Goal: Task Accomplishment & Management: Manage account settings

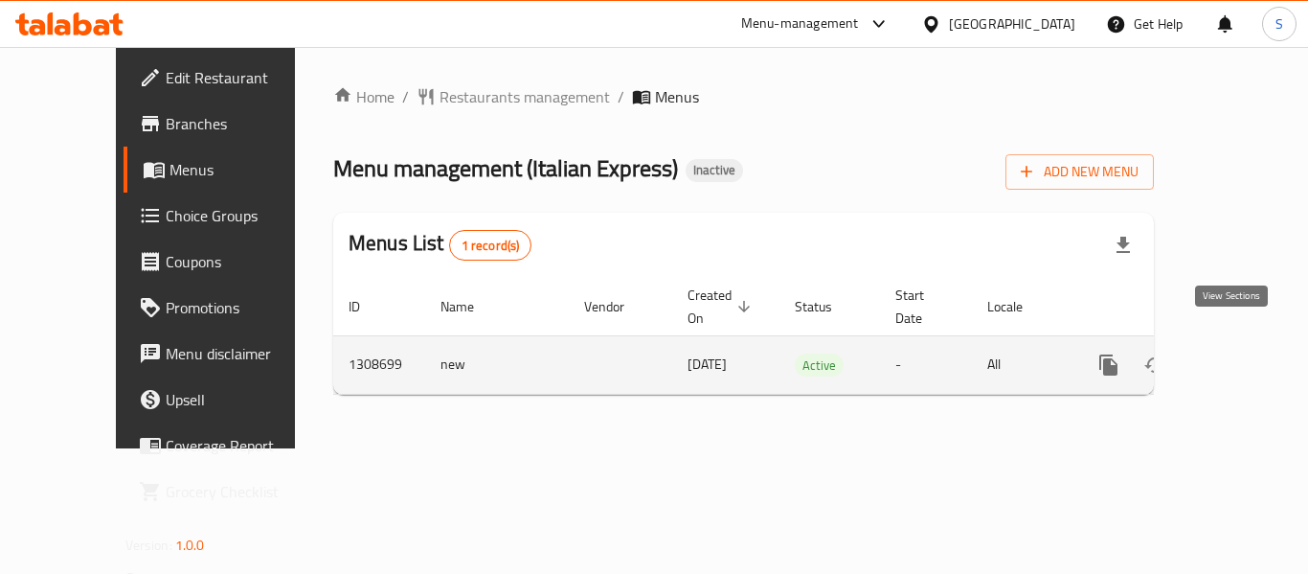
click at [1239, 353] on icon "enhanced table" at bounding box center [1247, 364] width 23 height 23
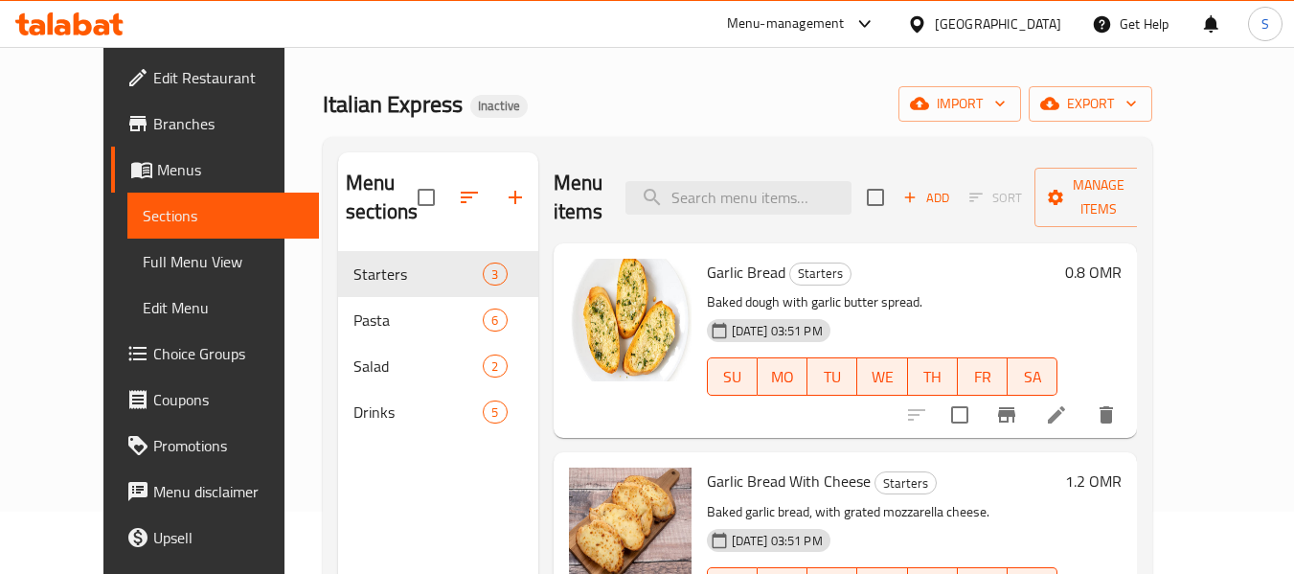
scroll to position [96, 0]
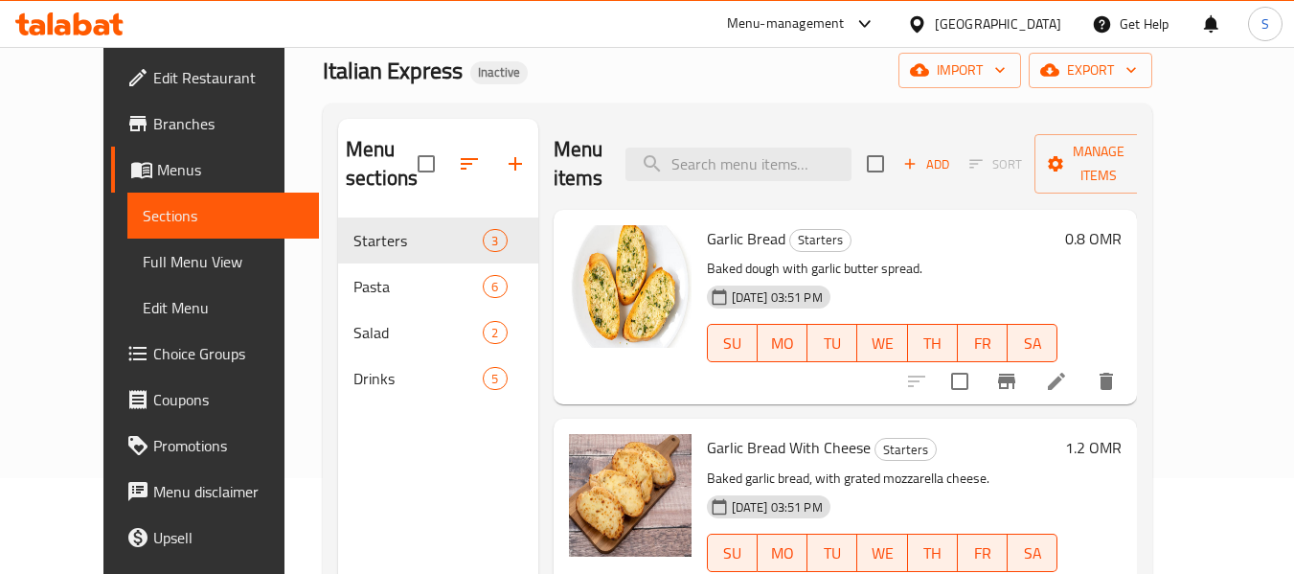
click at [143, 255] on span "Full Menu View" at bounding box center [224, 261] width 162 height 23
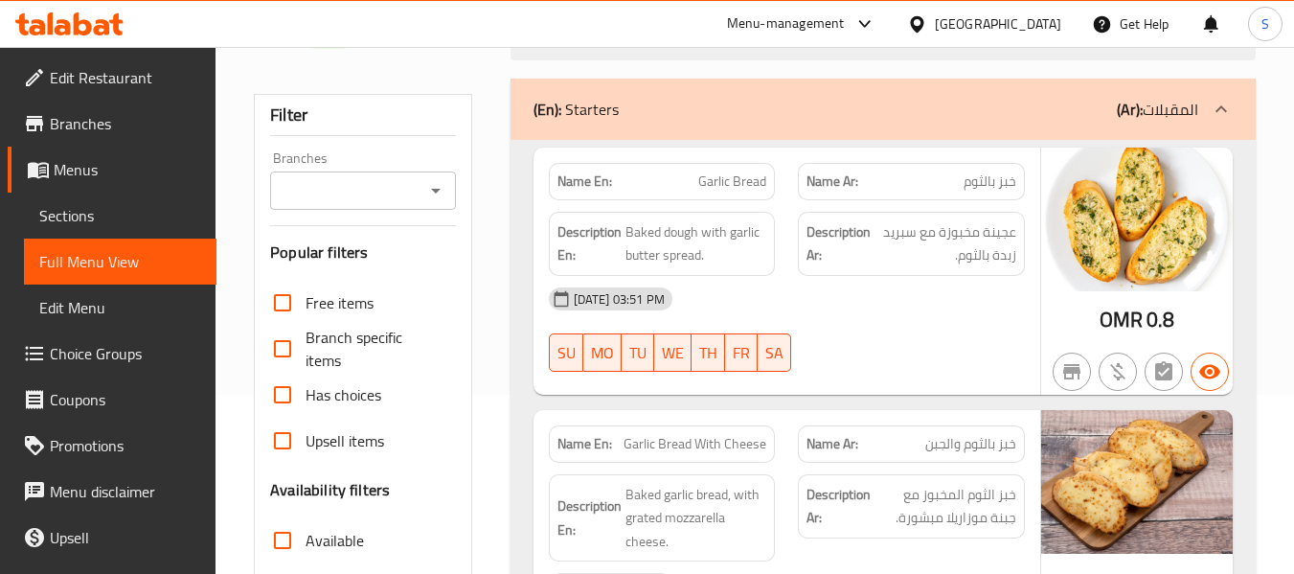
scroll to position [479, 0]
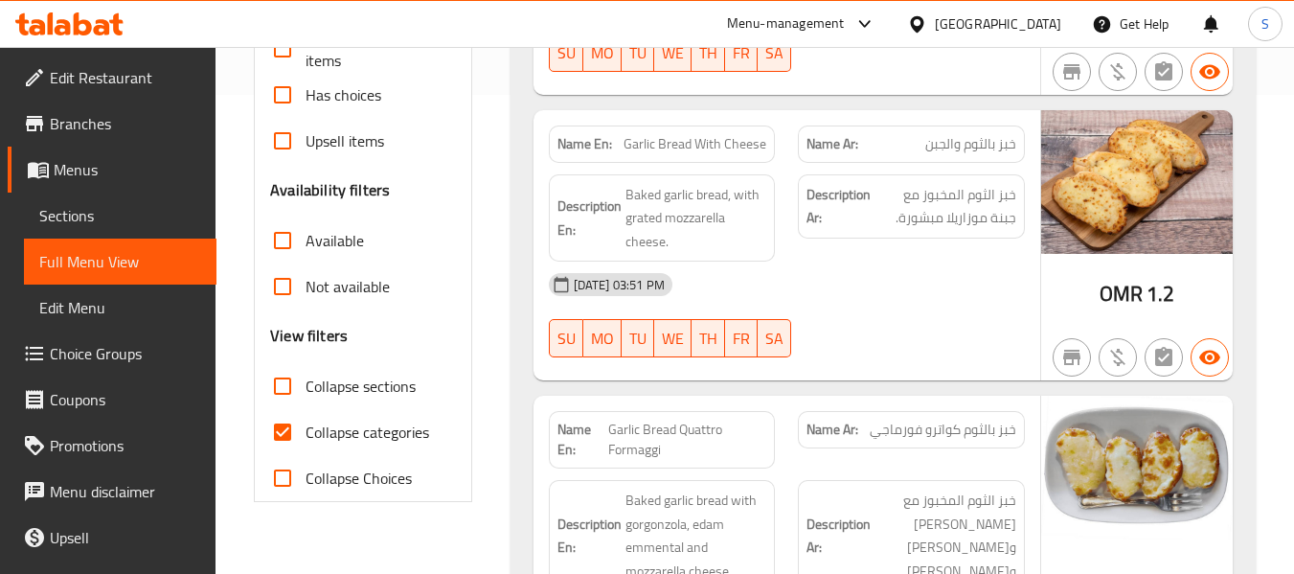
click at [364, 440] on span "Collapse categories" at bounding box center [368, 432] width 124 height 23
click at [306, 440] on input "Collapse categories" at bounding box center [283, 432] width 46 height 46
checkbox input "false"
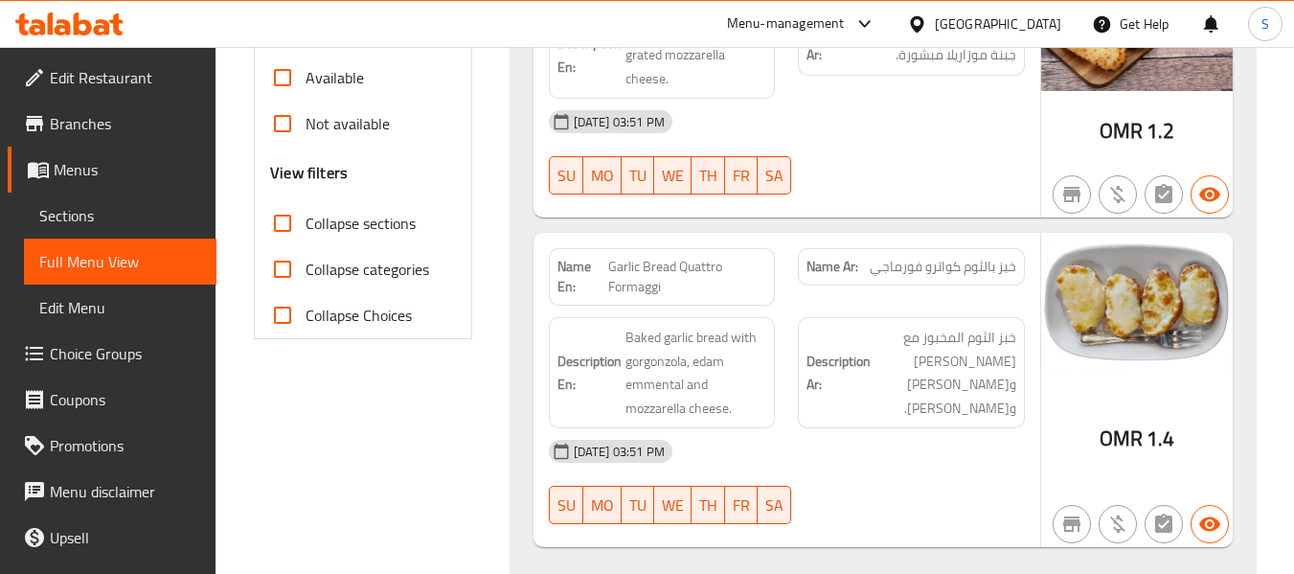
scroll to position [766, 0]
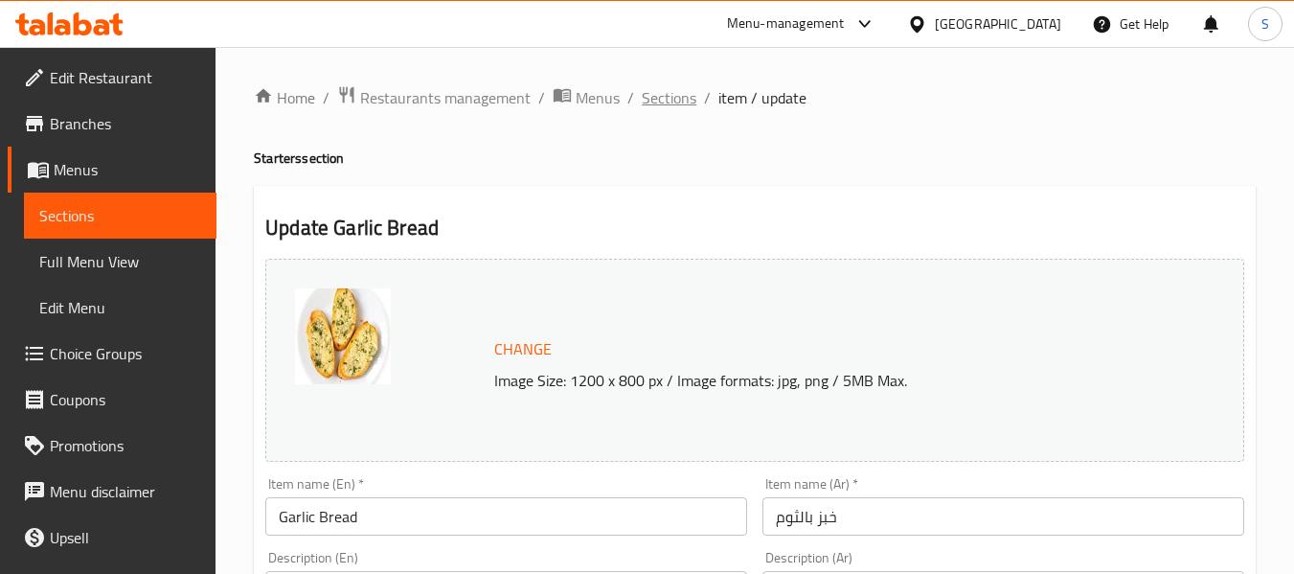
click at [674, 102] on span "Sections" at bounding box center [669, 97] width 55 height 23
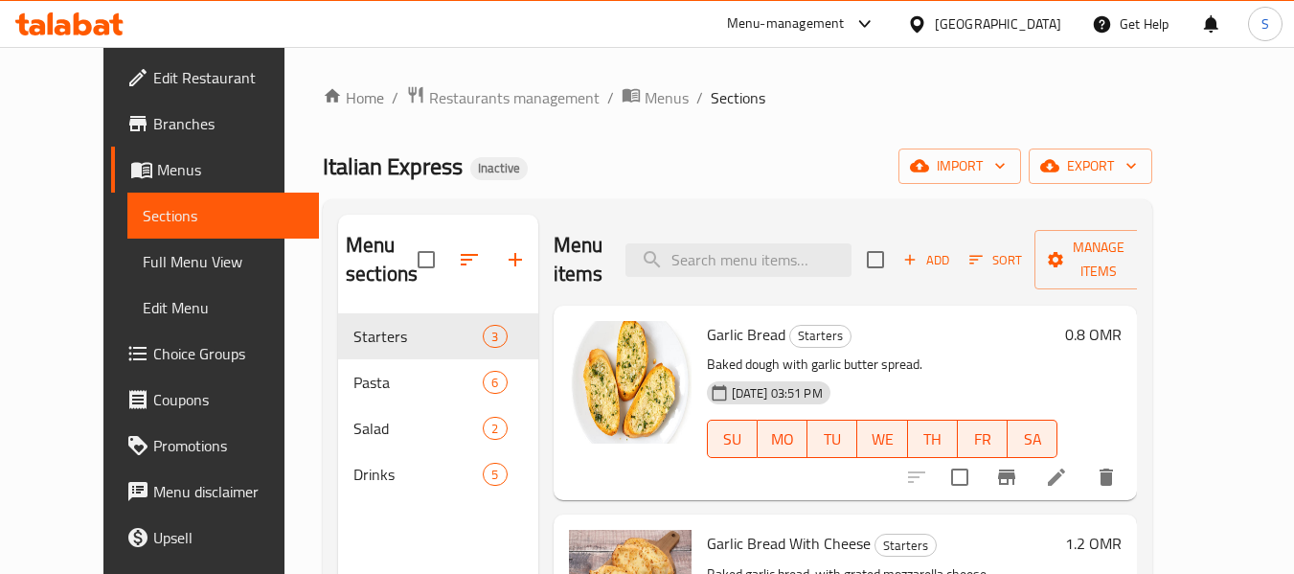
scroll to position [96, 0]
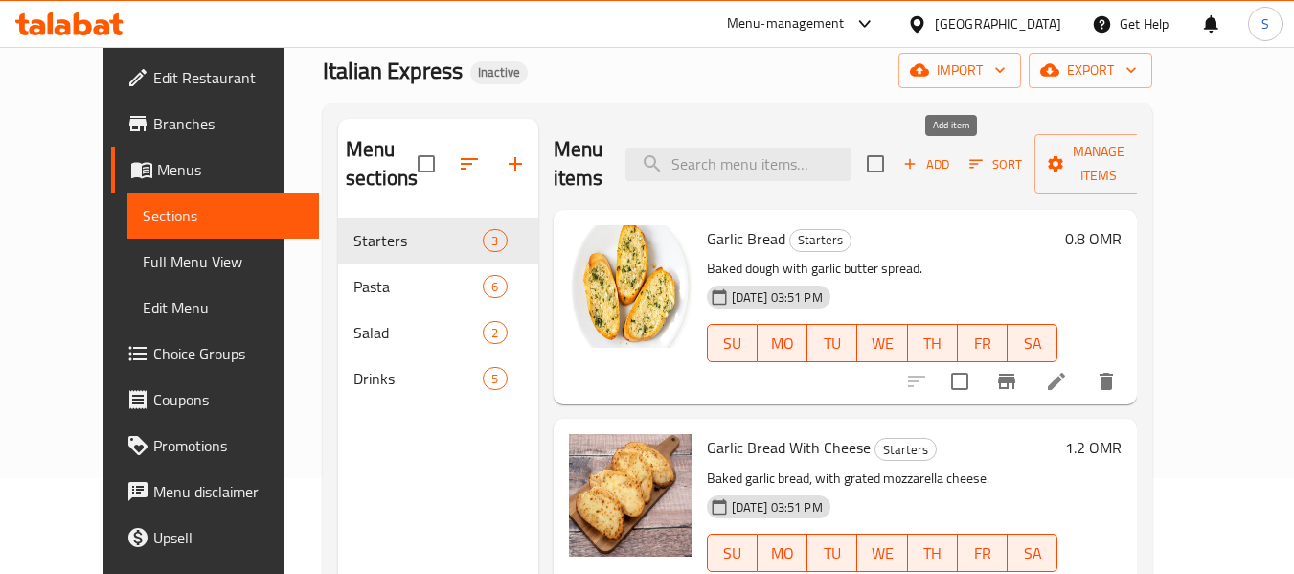
click at [945, 166] on span "Add" at bounding box center [926, 164] width 52 height 22
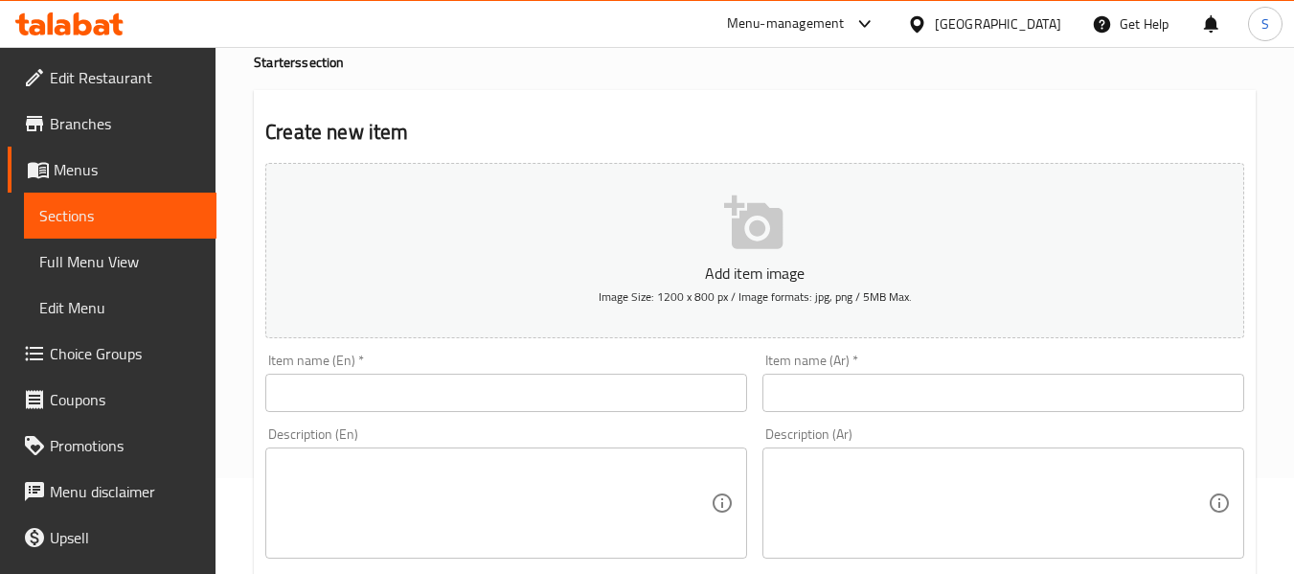
click at [550, 398] on input "text" at bounding box center [506, 393] width 482 height 38
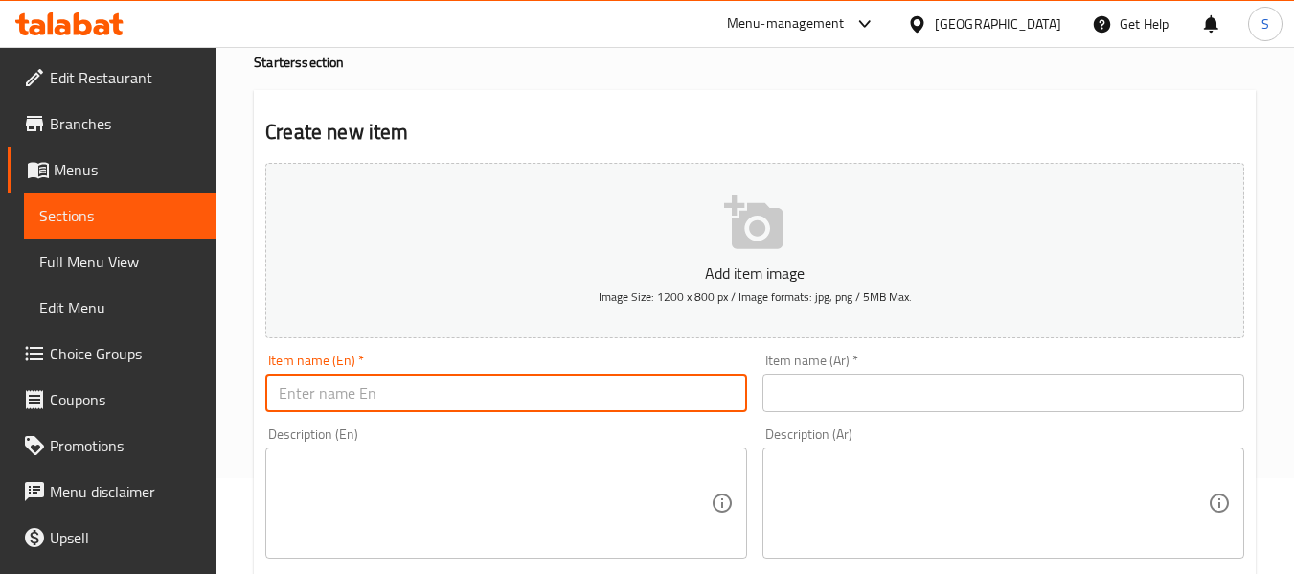
paste input "Chili French Fries"
type input "Chili French Fries"
click at [855, 386] on input "text" at bounding box center [1003, 393] width 482 height 38
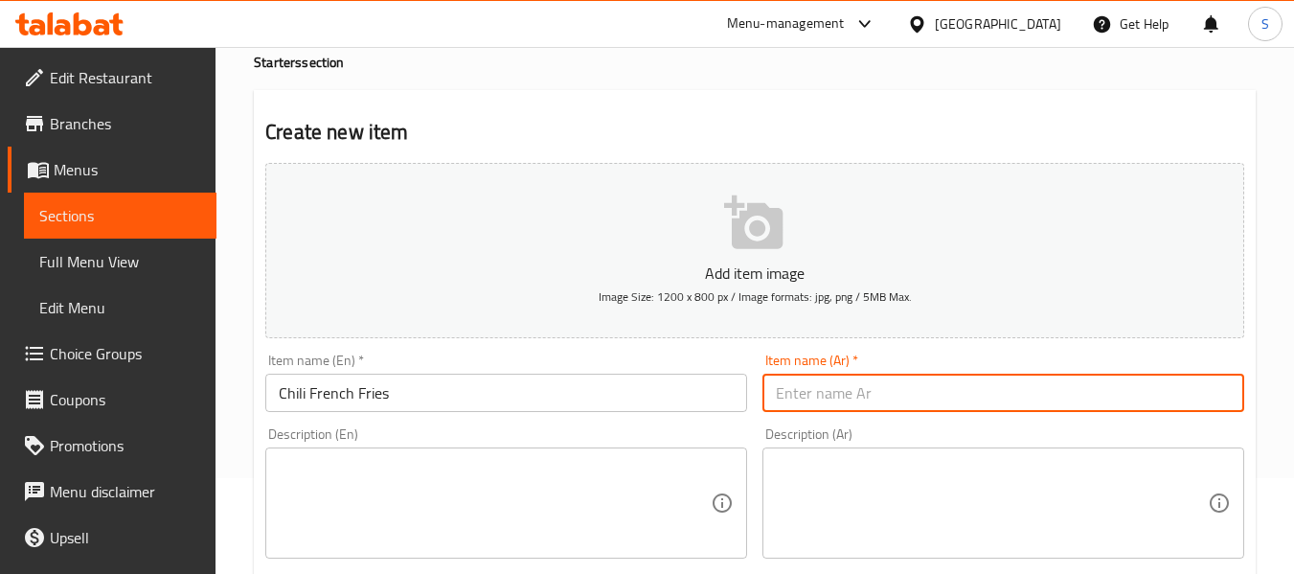
paste input "بطاطس مقلية بالفلفل الحار"
type input "بطاطس مقلية بالفلفل الحار"
click at [551, 437] on div "Description (En) Description (En)" at bounding box center [506, 492] width 482 height 131
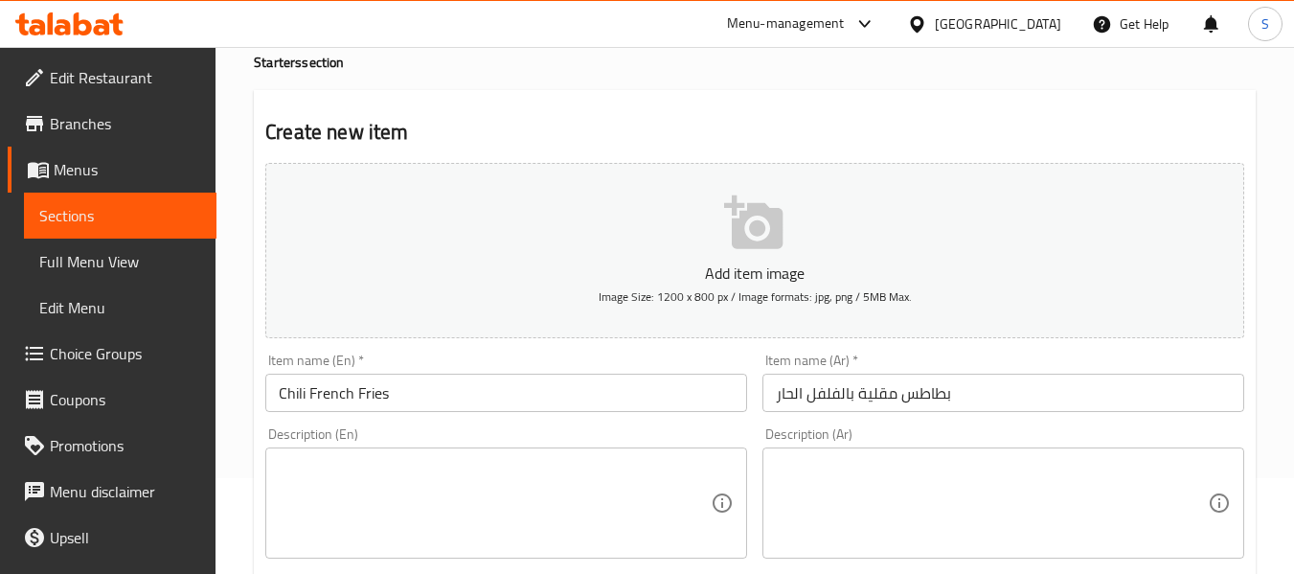
click at [540, 491] on textarea at bounding box center [495, 503] width 432 height 91
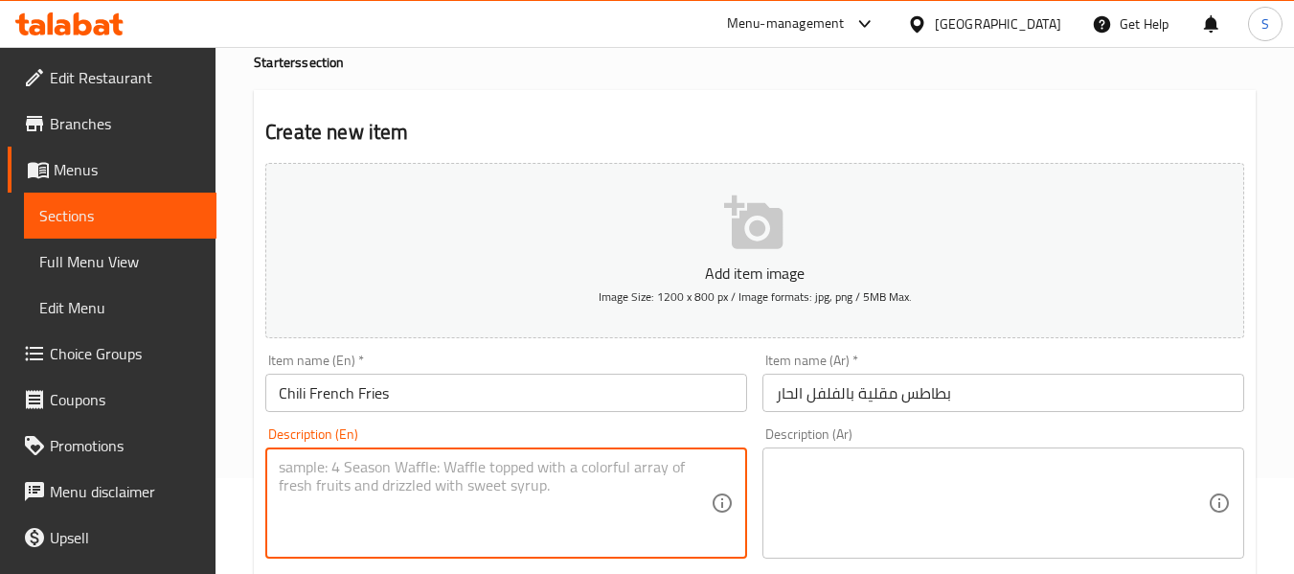
paste textarea "Minced beef, jalapenos."
type textarea "Minced beef, jalapenos."
click at [901, 487] on textarea at bounding box center [992, 503] width 432 height 91
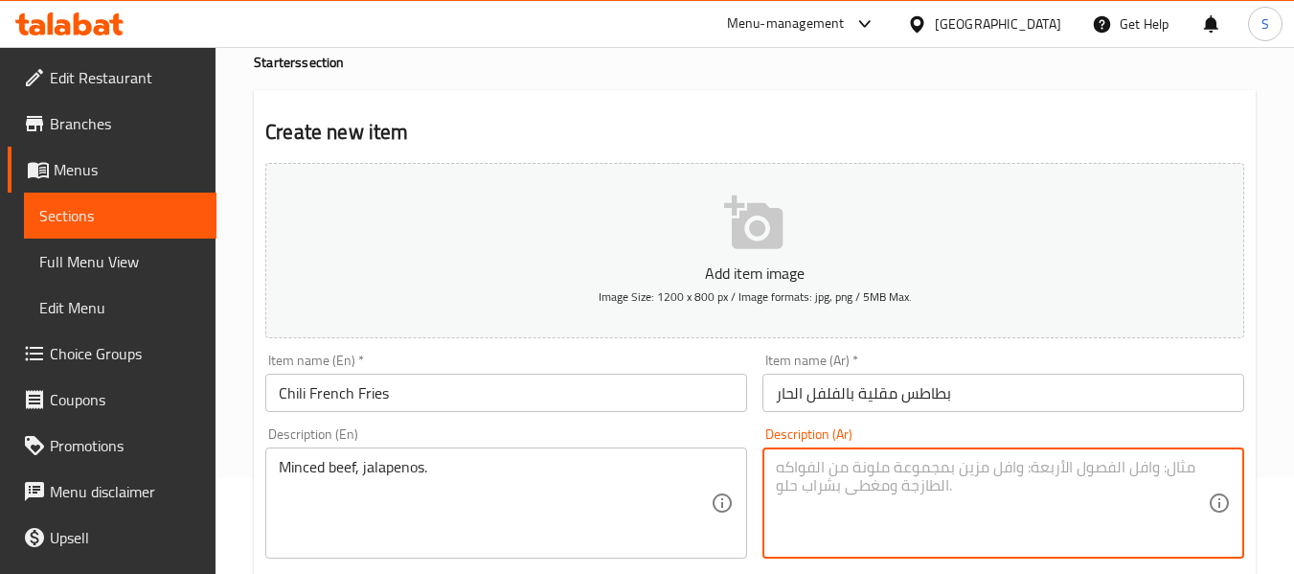
paste textarea "لحم بقري مفروم، فلفل حار."
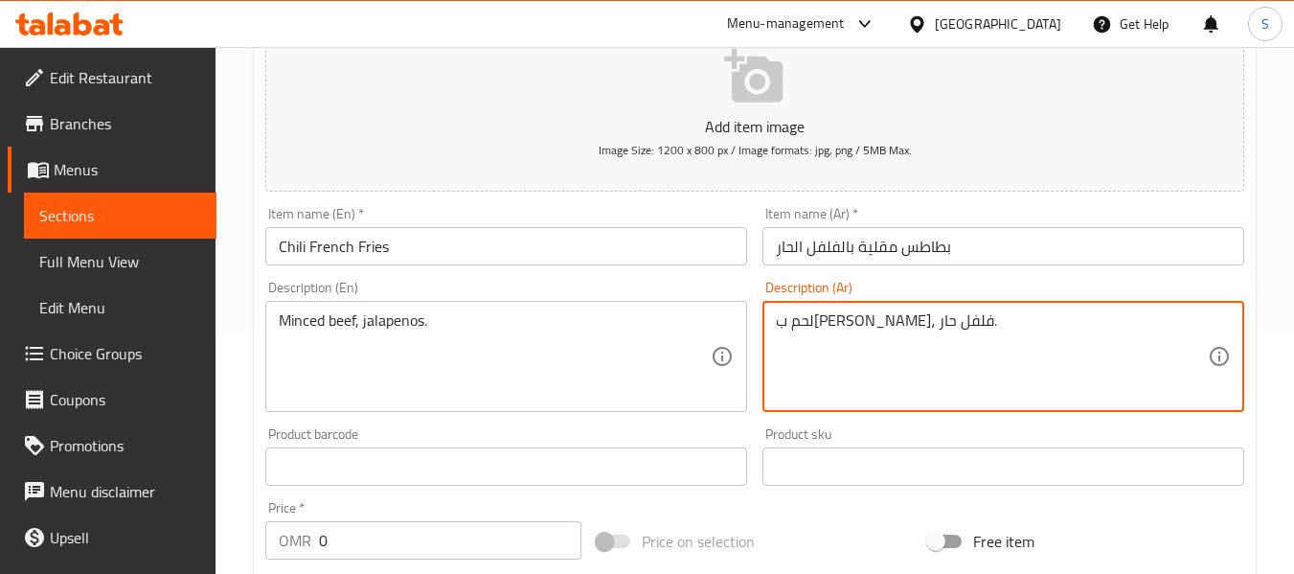
scroll to position [287, 0]
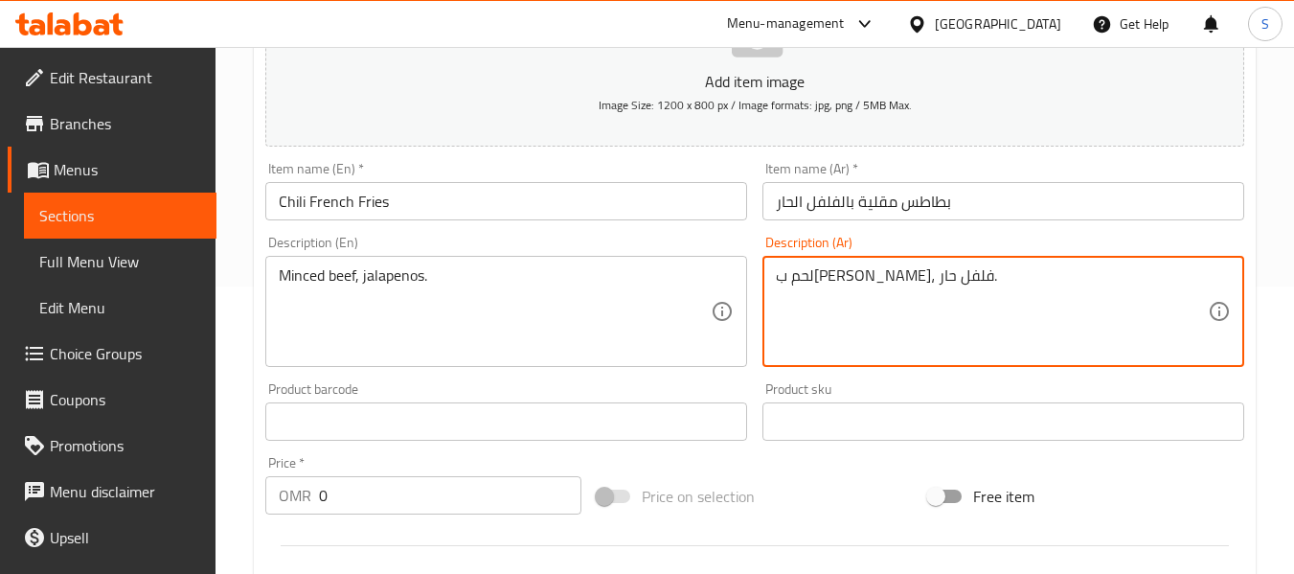
drag, startPoint x: 828, startPoint y: 280, endPoint x: 764, endPoint y: 285, distance: 63.5
click at [764, 285] on div "لحم بقري مفروم، فلفل حار. Description (Ar)" at bounding box center [1003, 311] width 482 height 111
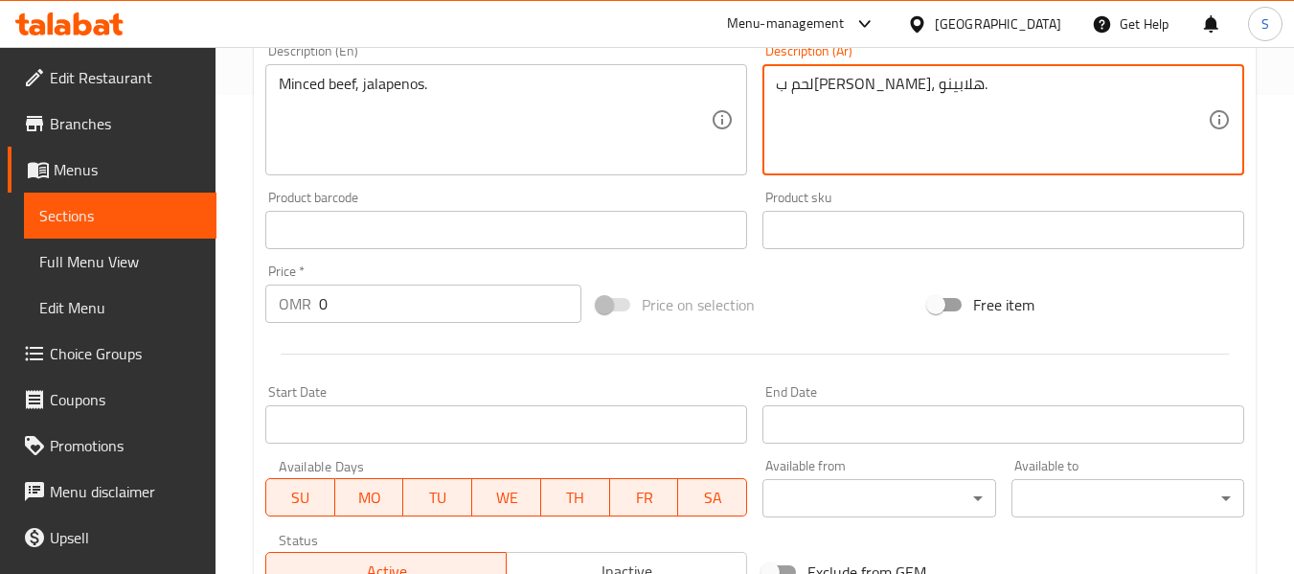
type textarea "لحم بقري مفروم، هلابينو."
click at [447, 324] on div "Price   * OMR 0 Price *" at bounding box center [423, 294] width 331 height 74
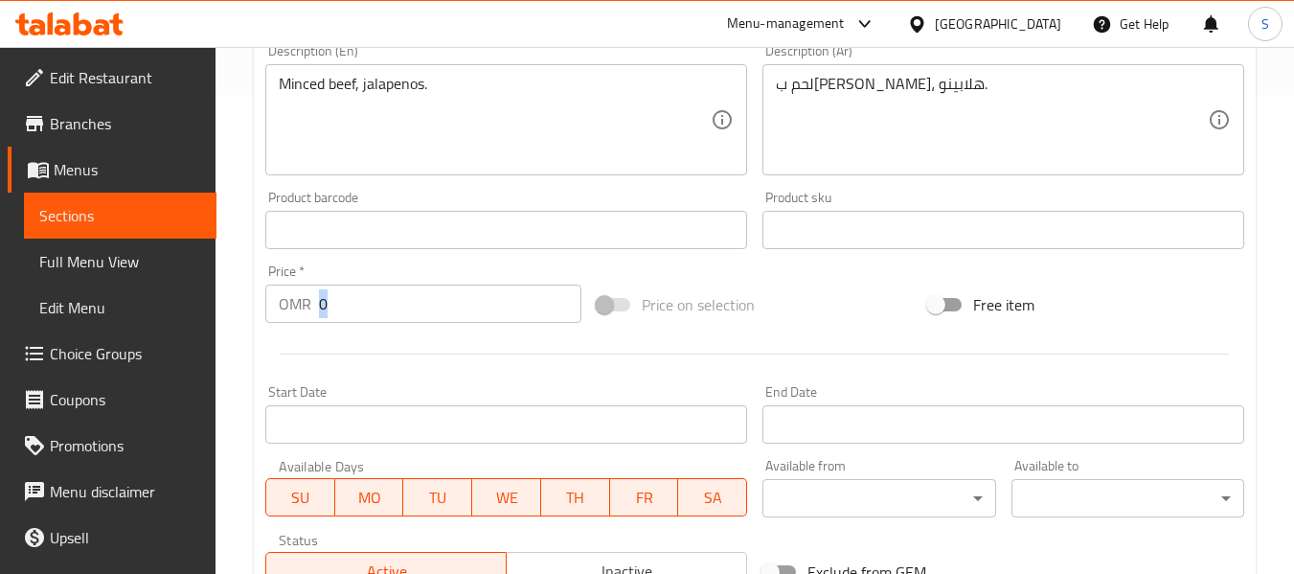
click at [447, 324] on div "Price   * OMR 0 Price *" at bounding box center [423, 294] width 331 height 74
click at [442, 309] on input "0" at bounding box center [450, 303] width 262 height 38
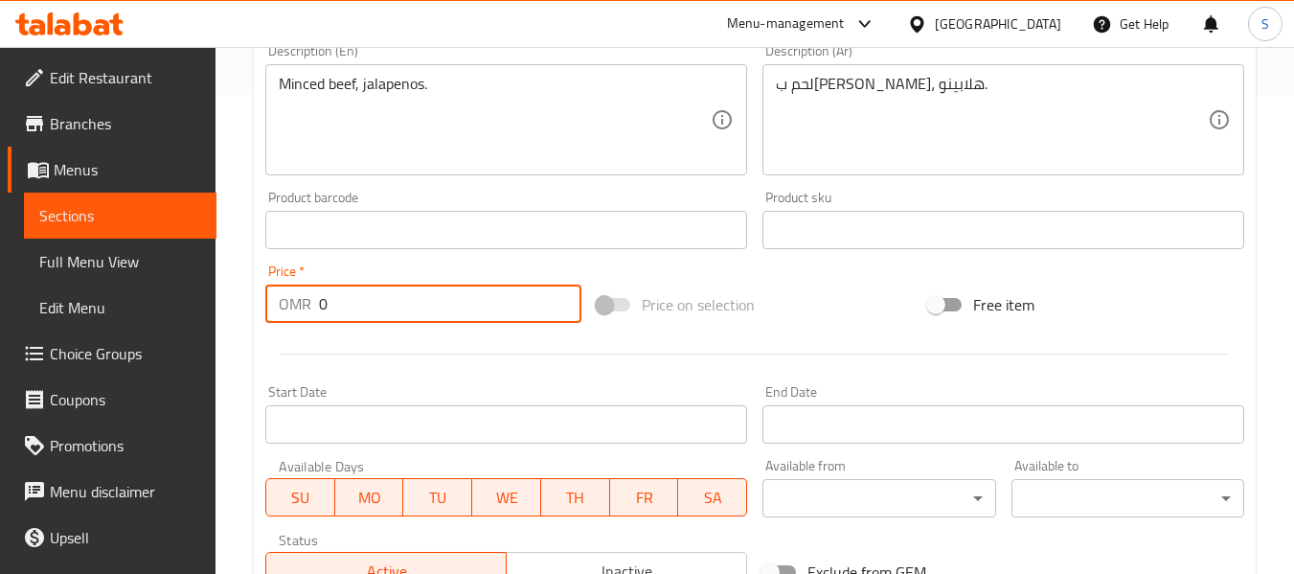
click at [442, 309] on input "0" at bounding box center [450, 303] width 262 height 38
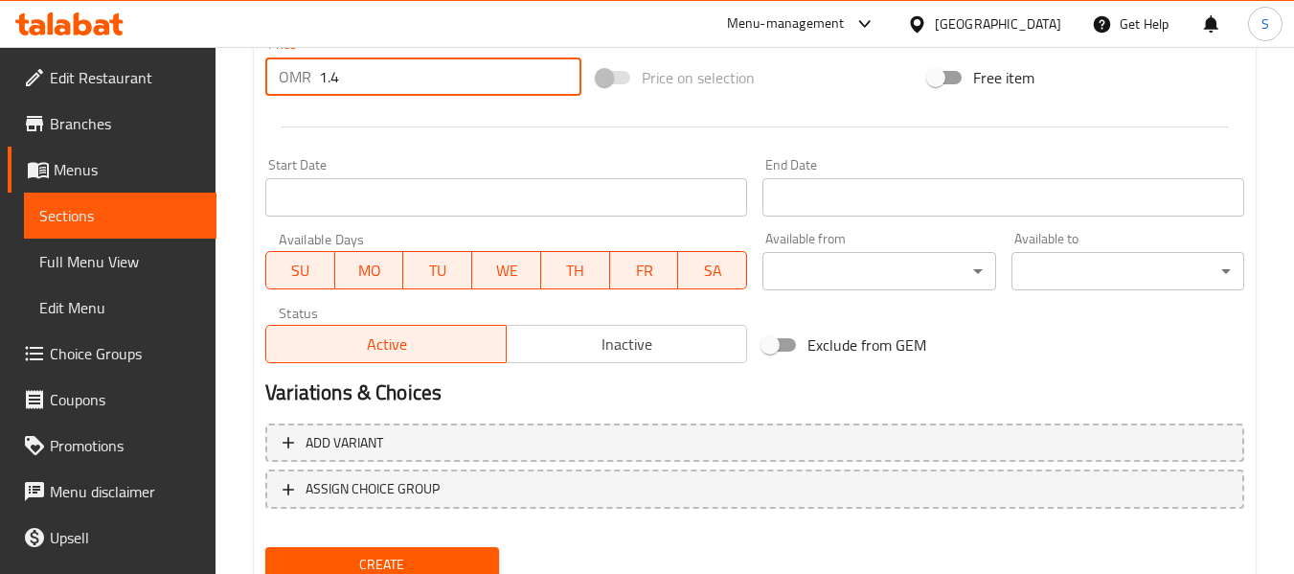
scroll to position [766, 0]
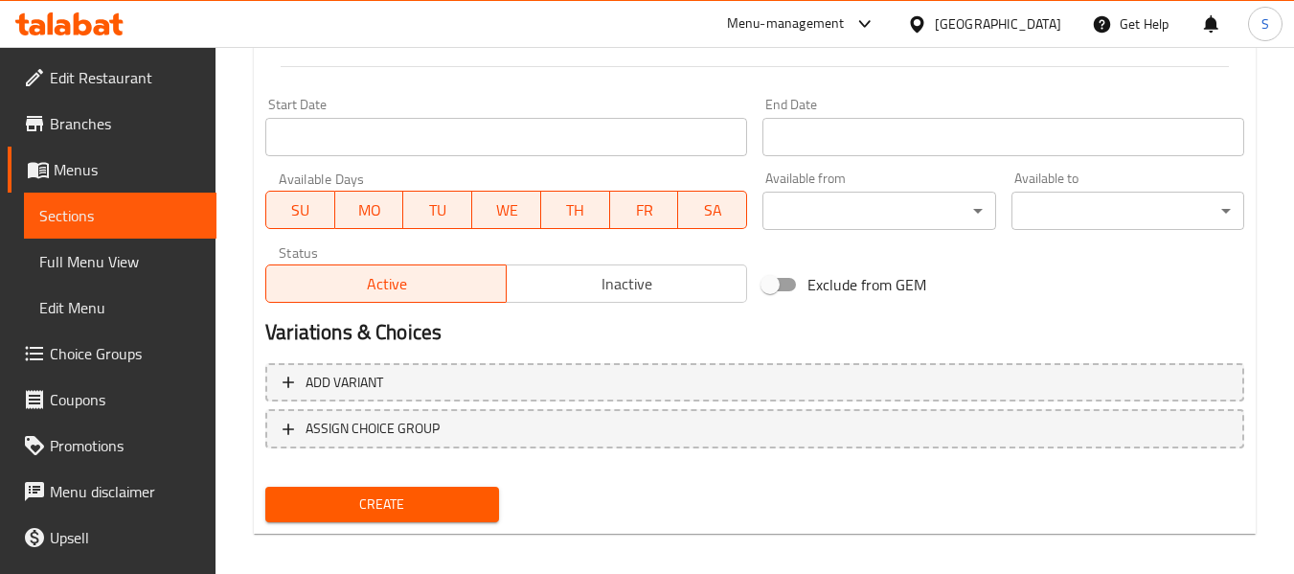
type input "1.4"
click at [443, 509] on span "Create" at bounding box center [382, 504] width 202 height 24
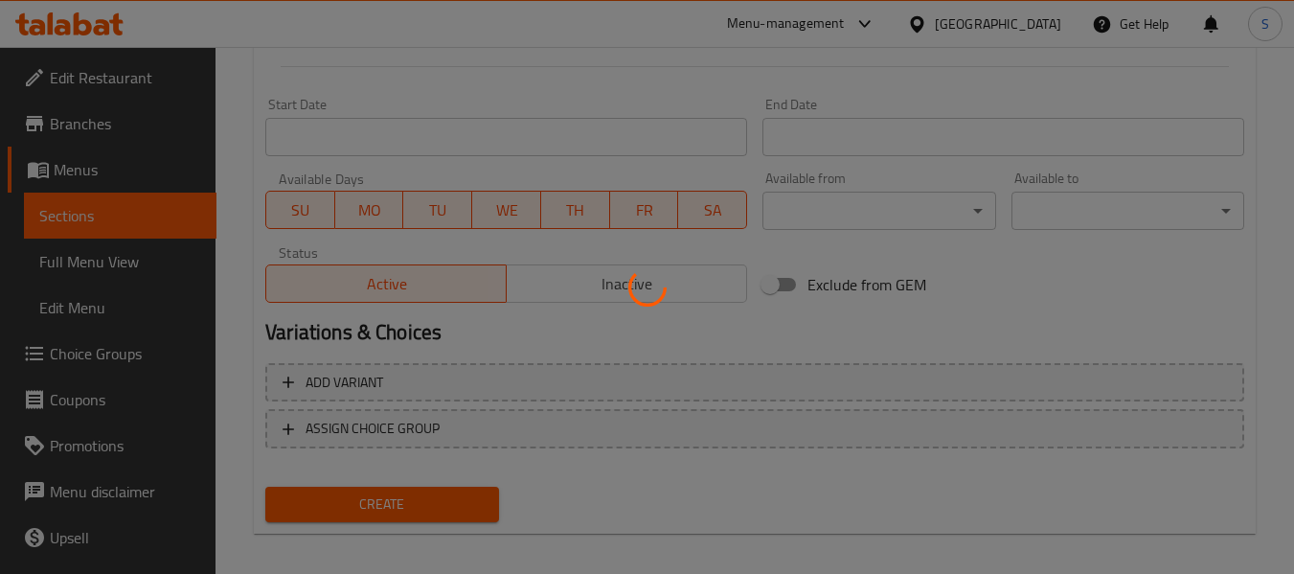
type input "0"
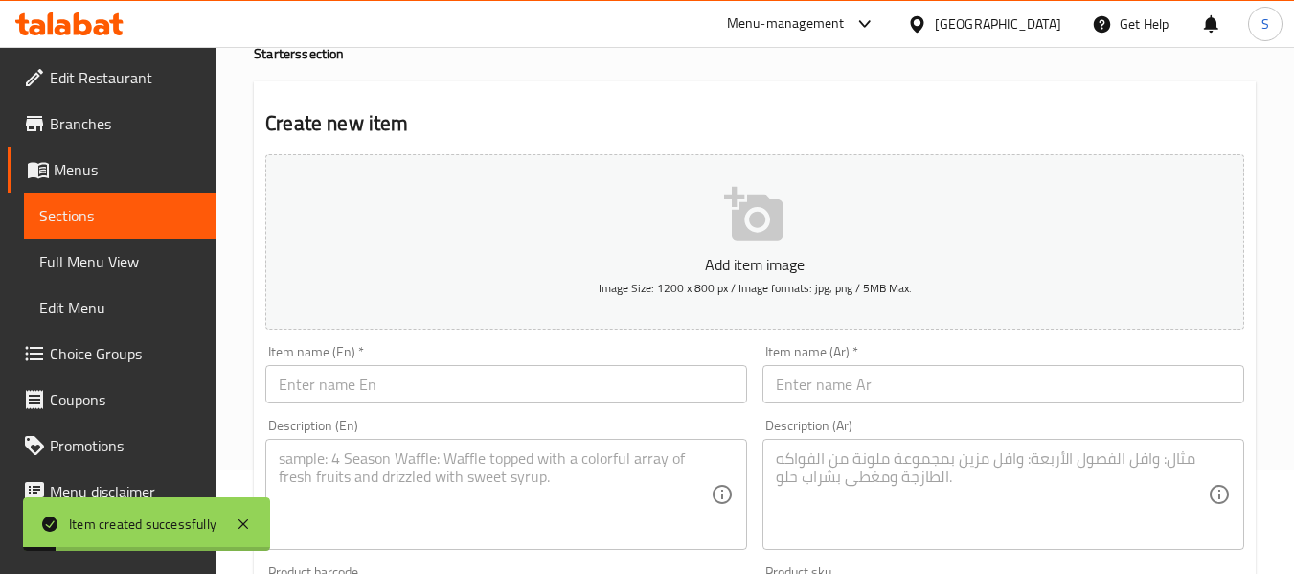
scroll to position [0, 0]
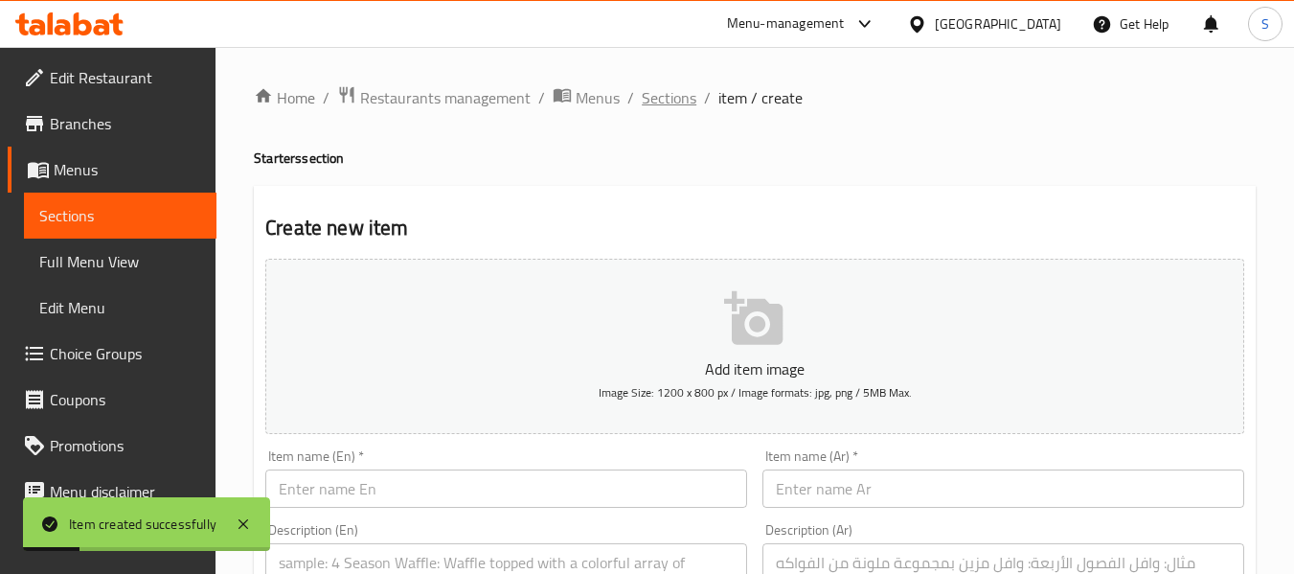
click at [678, 98] on span "Sections" at bounding box center [669, 97] width 55 height 23
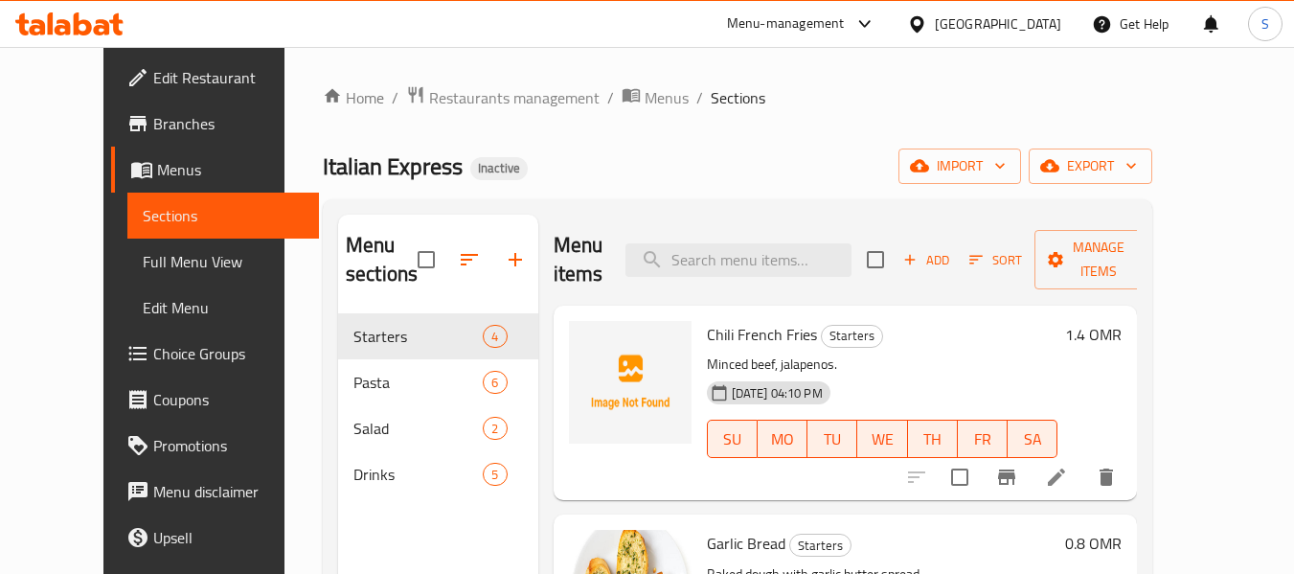
click at [738, 339] on span "Chili French Fries" at bounding box center [762, 334] width 110 height 29
copy h6 "Chili French Fries"
click at [1113, 470] on icon "delete" at bounding box center [1106, 476] width 13 height 17
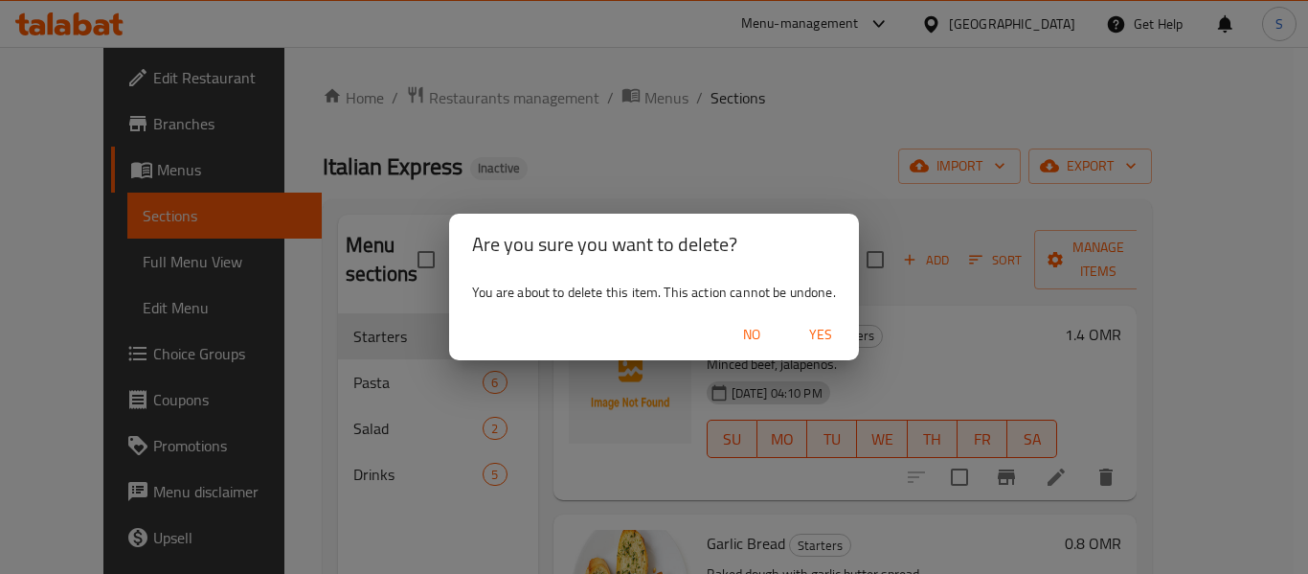
click at [821, 330] on span "Yes" at bounding box center [821, 335] width 46 height 24
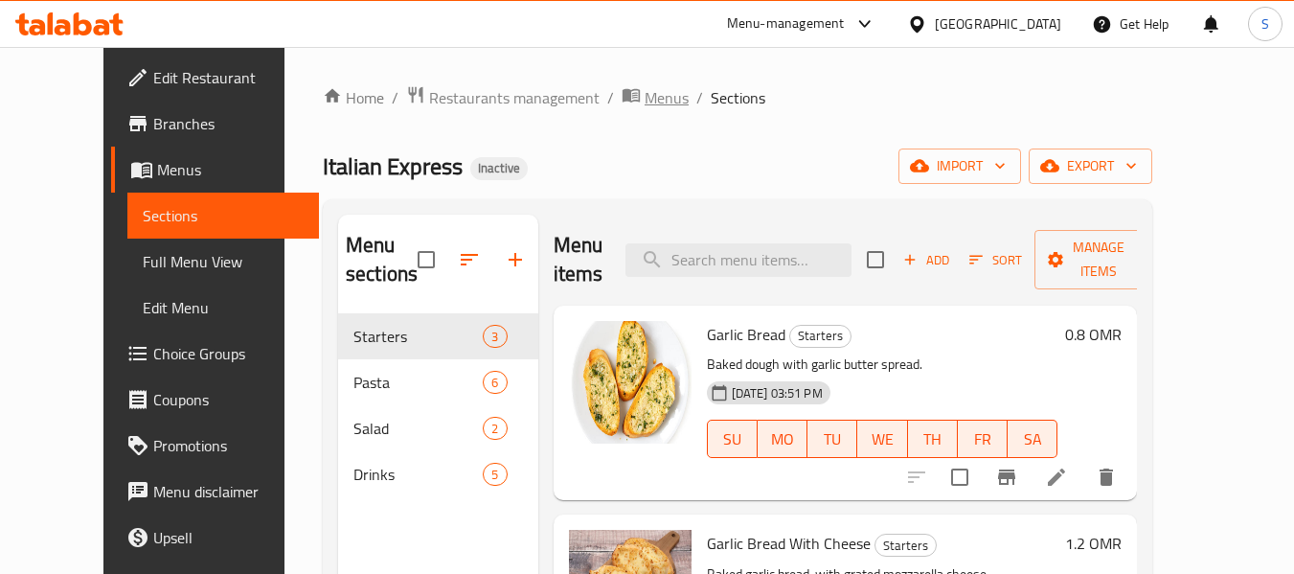
drag, startPoint x: 559, startPoint y: 123, endPoint x: 581, endPoint y: 88, distance: 40.9
click at [559, 123] on div "Home / Restaurants management / Menus / Sections Italian Express Inactive impor…" at bounding box center [738, 444] width 830 height 718
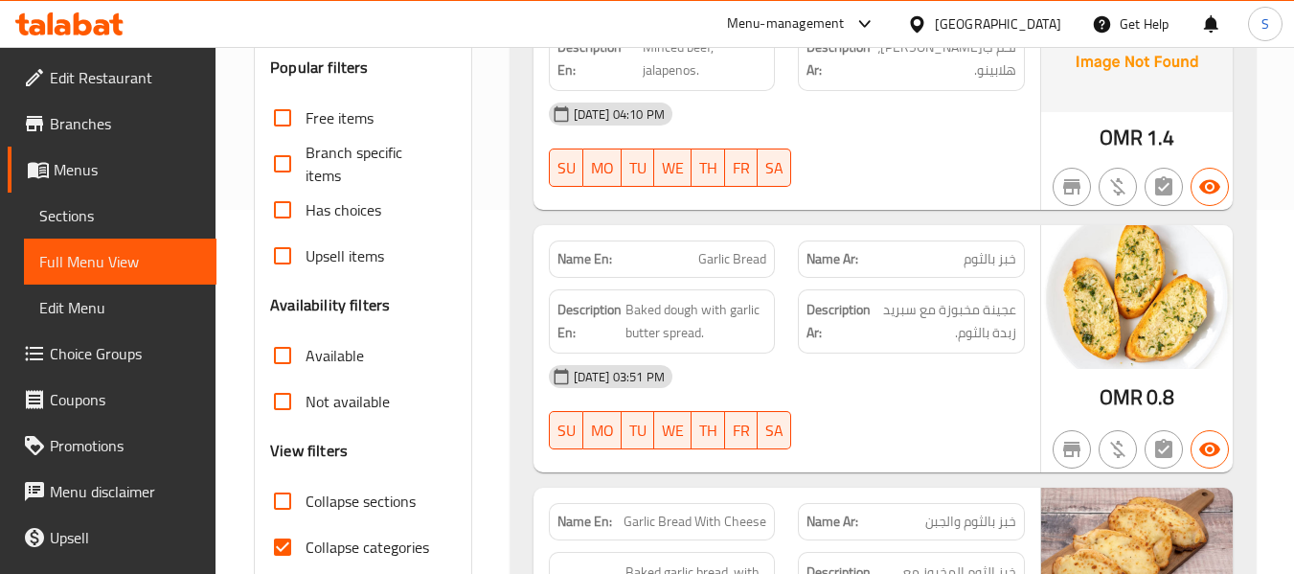
scroll to position [383, 0]
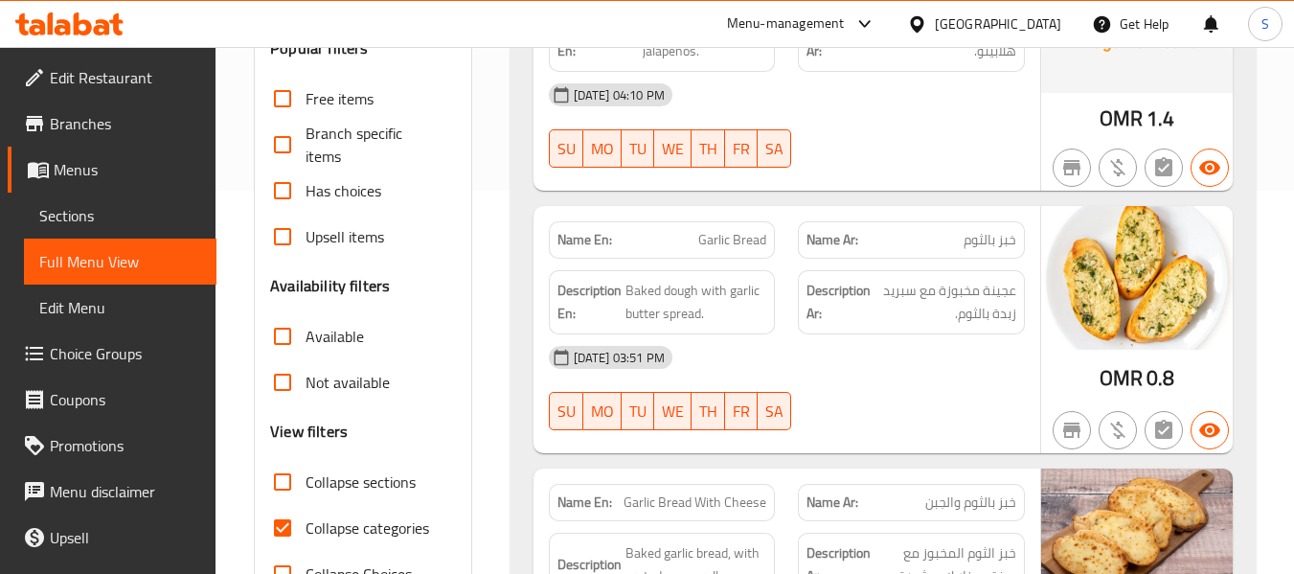
click at [366, 534] on span "Collapse categories" at bounding box center [368, 527] width 124 height 23
click at [306, 534] on input "Collapse categories" at bounding box center [283, 528] width 46 height 46
checkbox input "false"
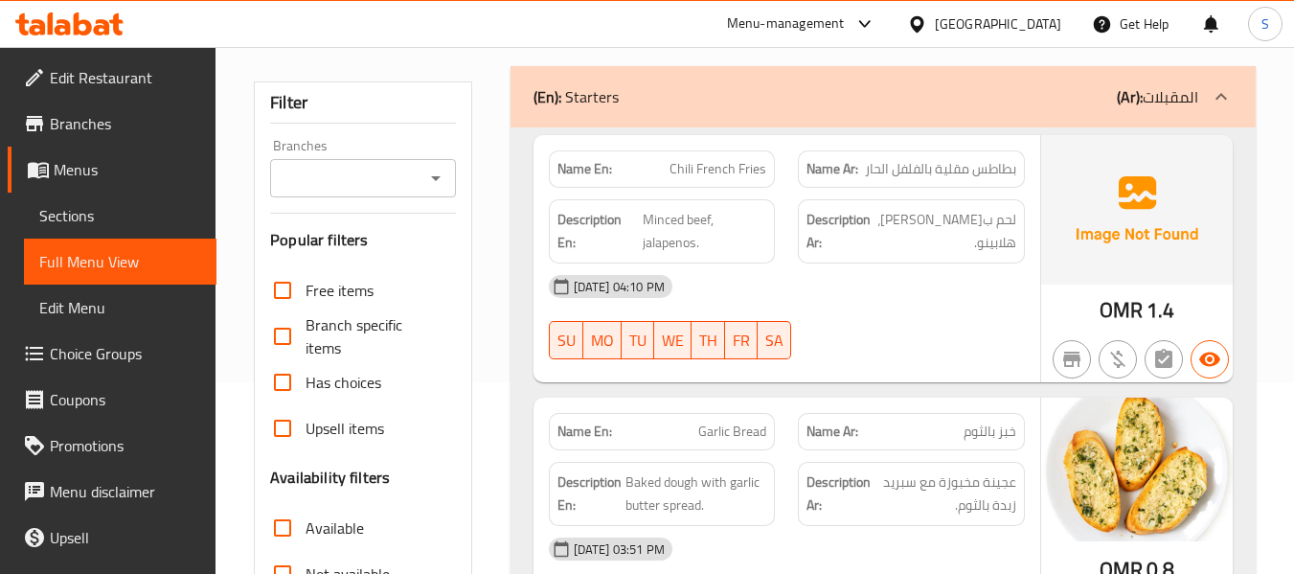
click at [683, 164] on span "Chili French Fries" at bounding box center [718, 169] width 97 height 20
click at [684, 164] on span "Chili French Fries" at bounding box center [718, 169] width 97 height 20
copy span "Chili"
click at [680, 248] on span "Minced beef, jalapenos." at bounding box center [705, 231] width 125 height 47
click at [680, 247] on span "Minced beef, jalapenos." at bounding box center [705, 231] width 125 height 47
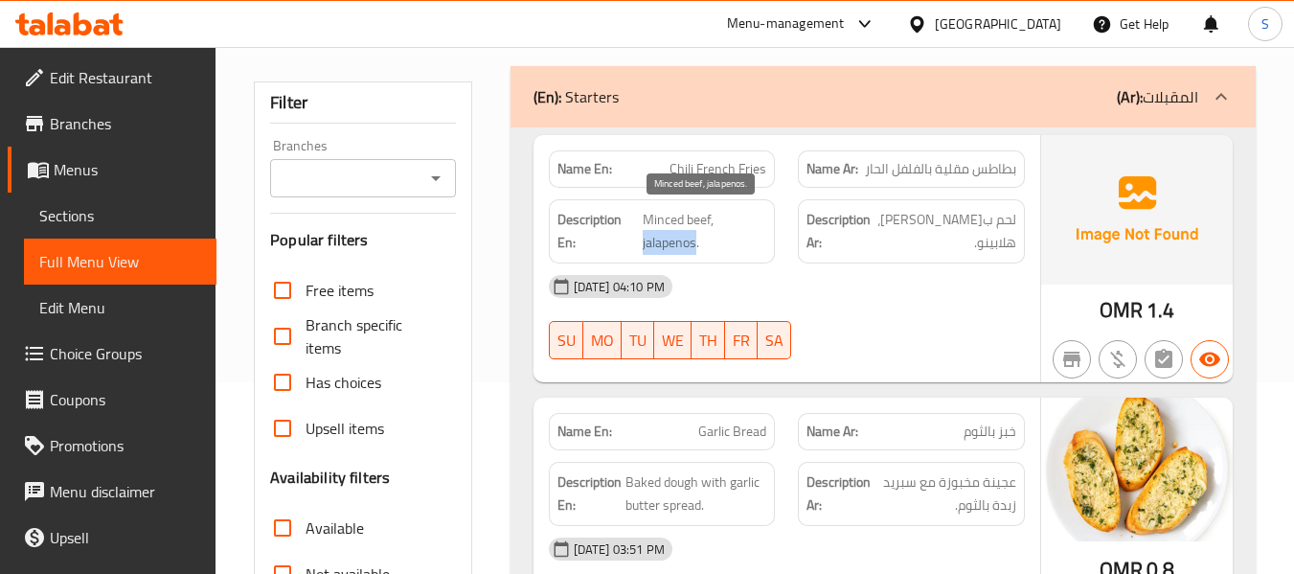
copy span "jalapenos"
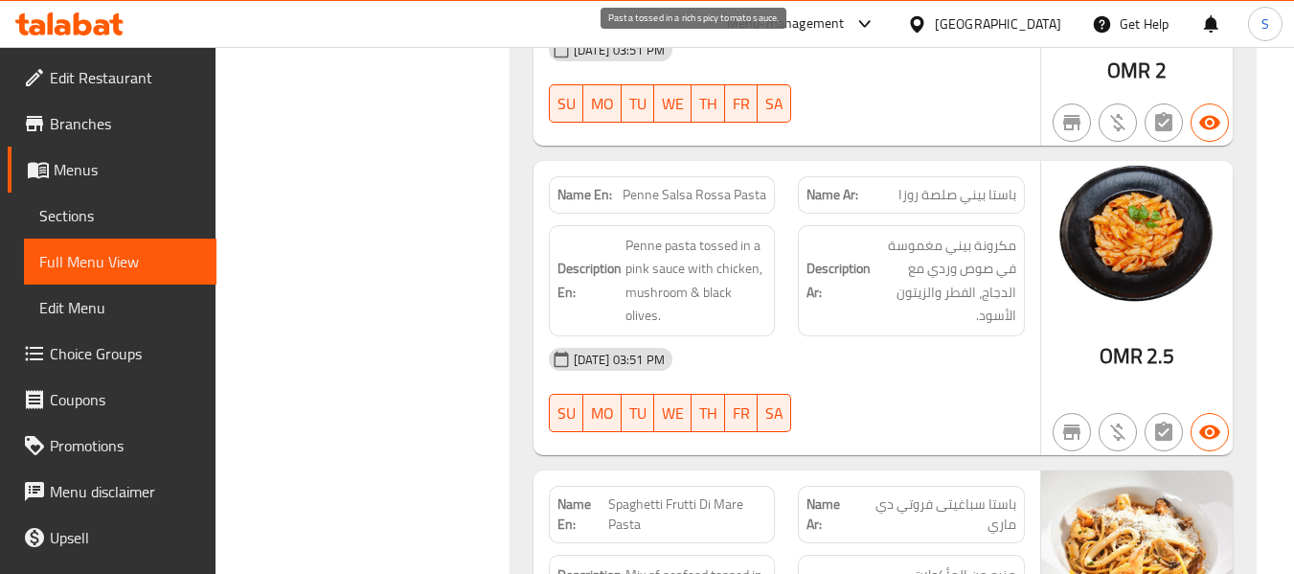
scroll to position [2682, 0]
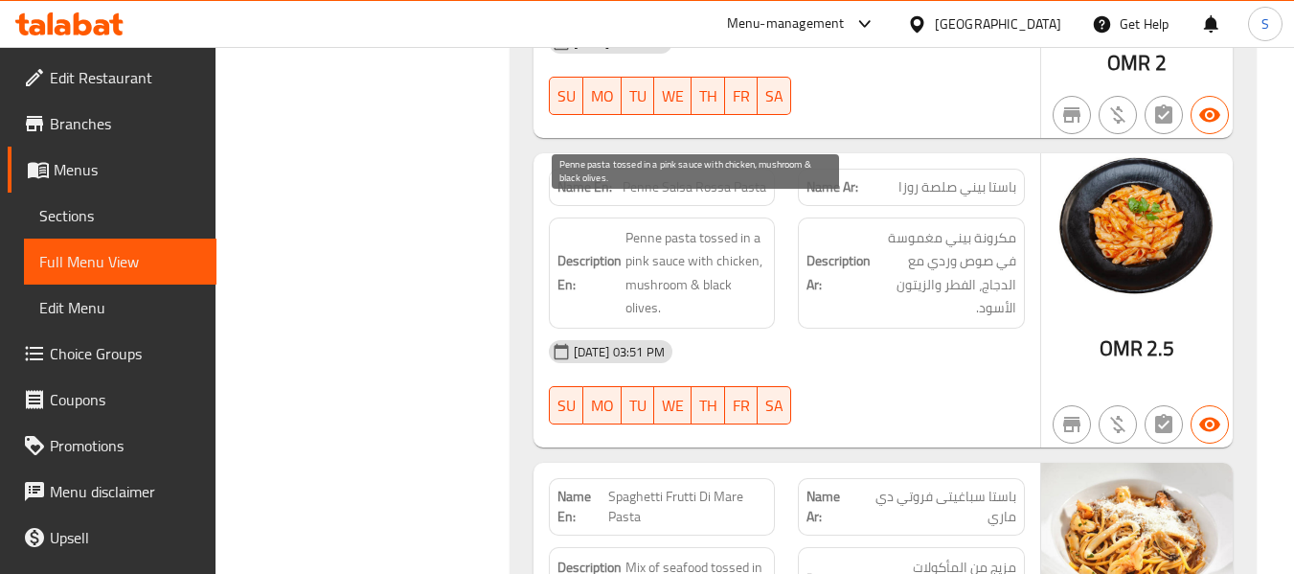
click at [722, 244] on span "Penne pasta tossed in a pink sauce with chicken, mushroom & black olives." at bounding box center [696, 273] width 142 height 94
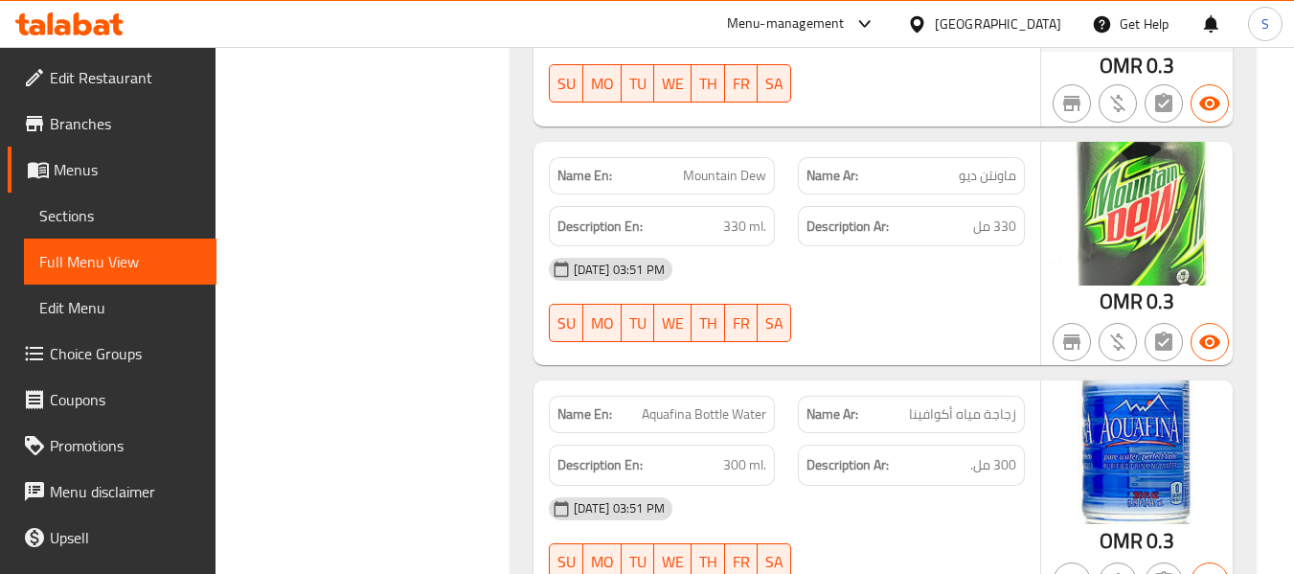
scroll to position [4944, 0]
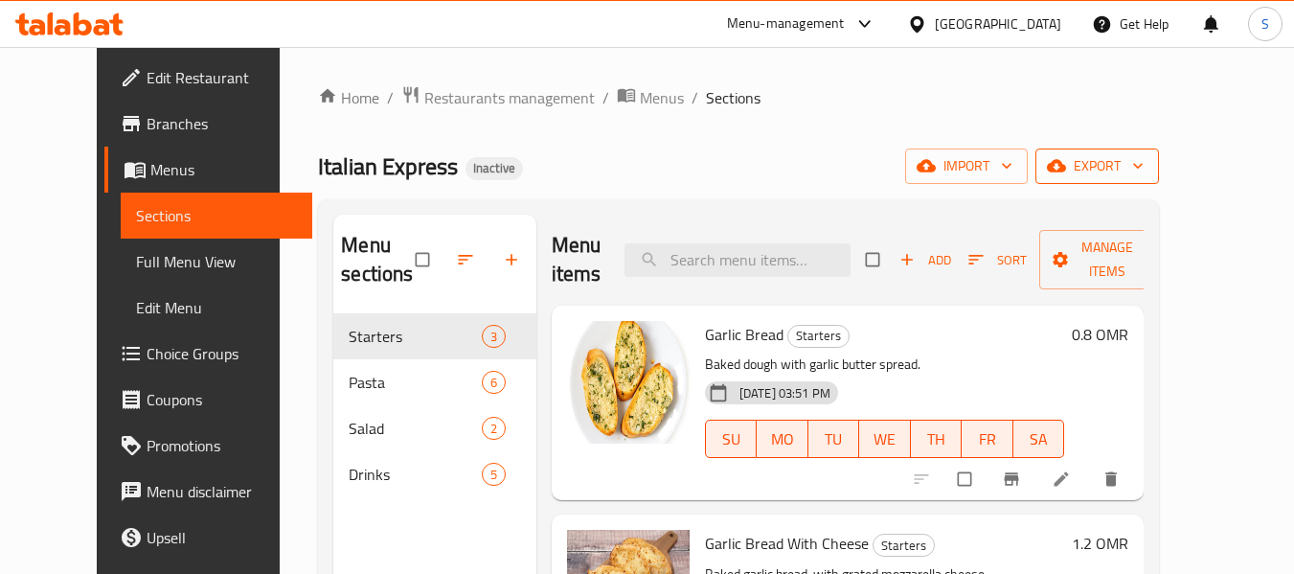
click at [1144, 162] on span "export" at bounding box center [1097, 166] width 93 height 24
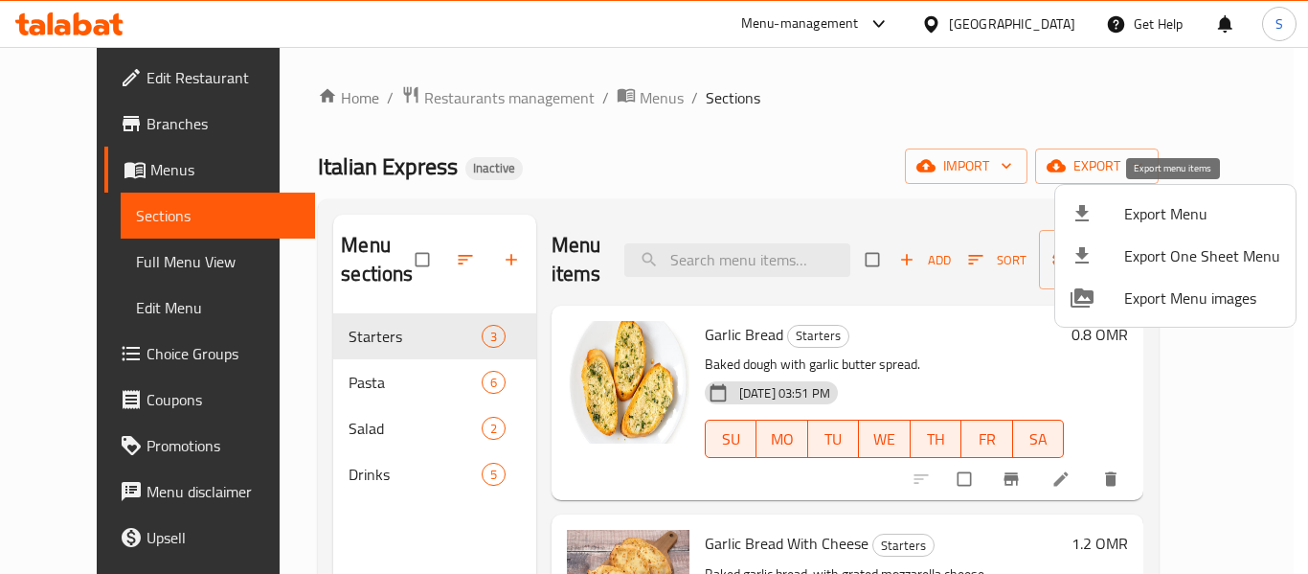
click at [1164, 212] on span "Export Menu" at bounding box center [1203, 213] width 156 height 23
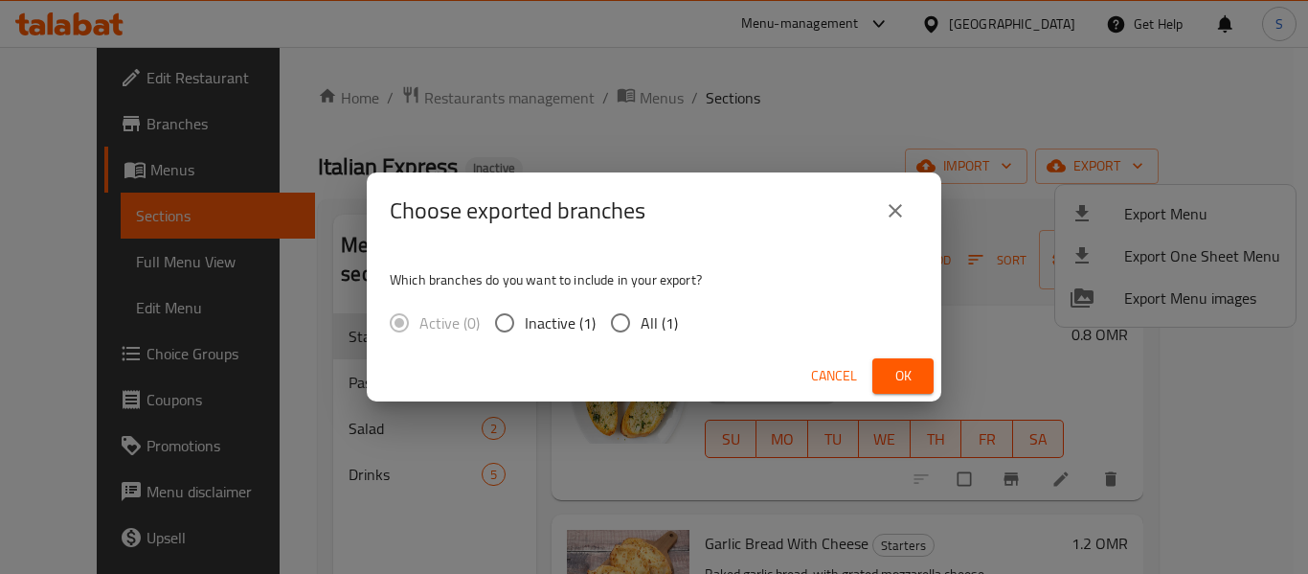
drag, startPoint x: 645, startPoint y: 317, endPoint x: 679, endPoint y: 330, distance: 37.0
click at [645, 316] on span "All (1)" at bounding box center [659, 322] width 37 height 23
click at [641, 316] on input "All (1)" at bounding box center [621, 323] width 40 height 40
radio input "true"
click at [905, 382] on span "Ok" at bounding box center [903, 376] width 31 height 24
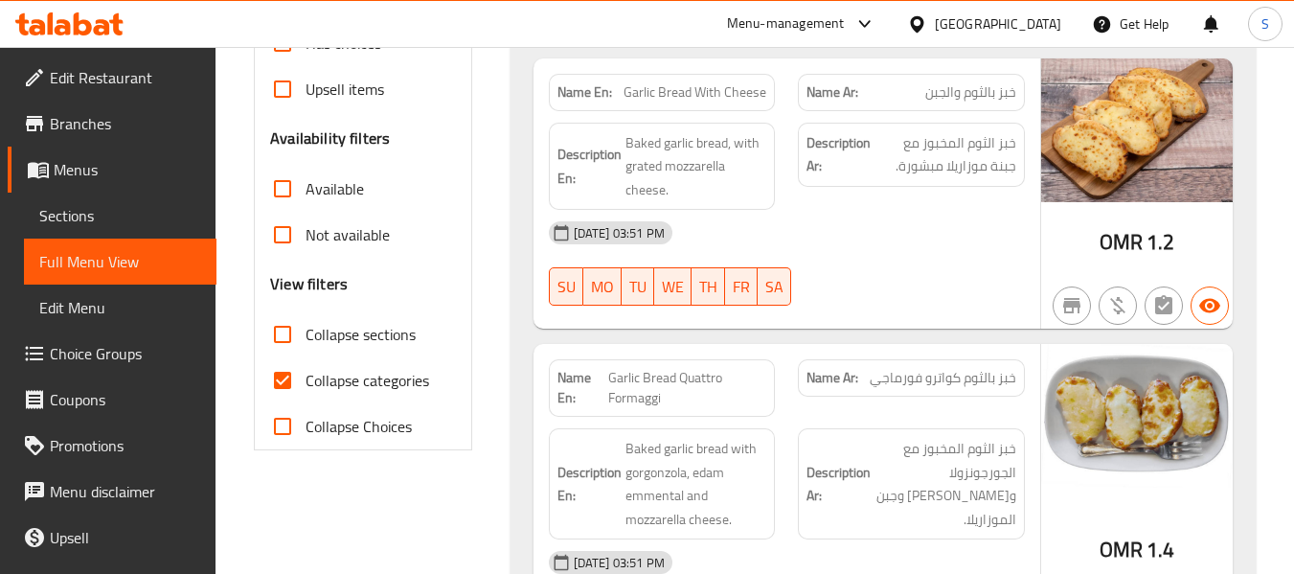
scroll to position [575, 0]
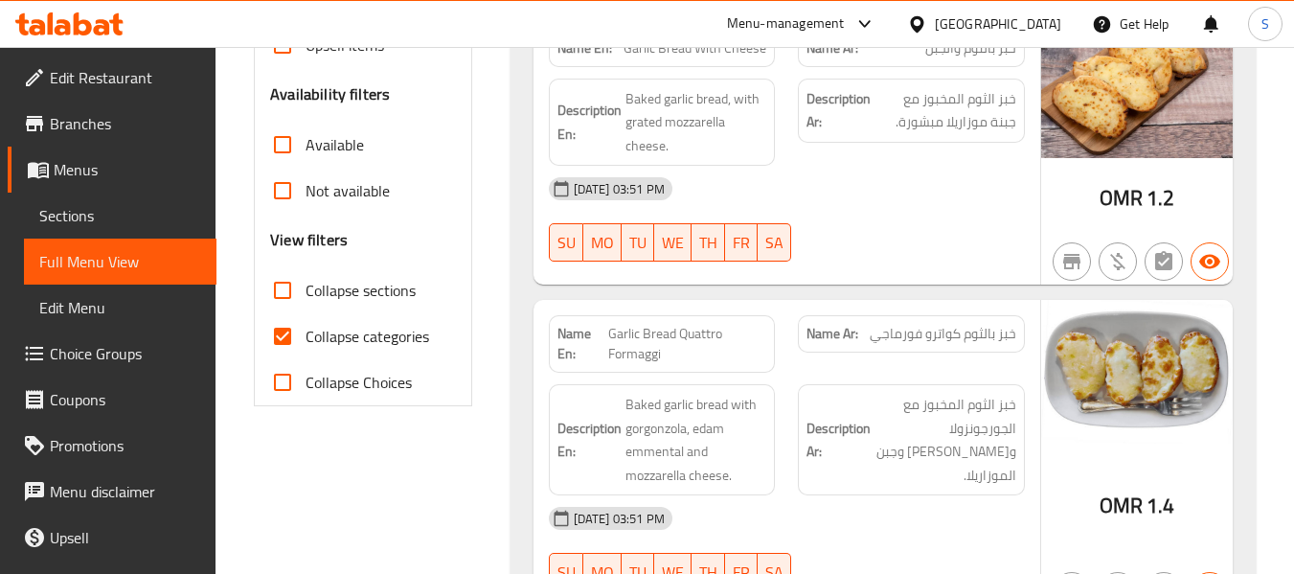
click at [374, 342] on span "Collapse categories" at bounding box center [368, 336] width 124 height 23
click at [306, 342] on input "Collapse categories" at bounding box center [283, 336] width 46 height 46
checkbox input "false"
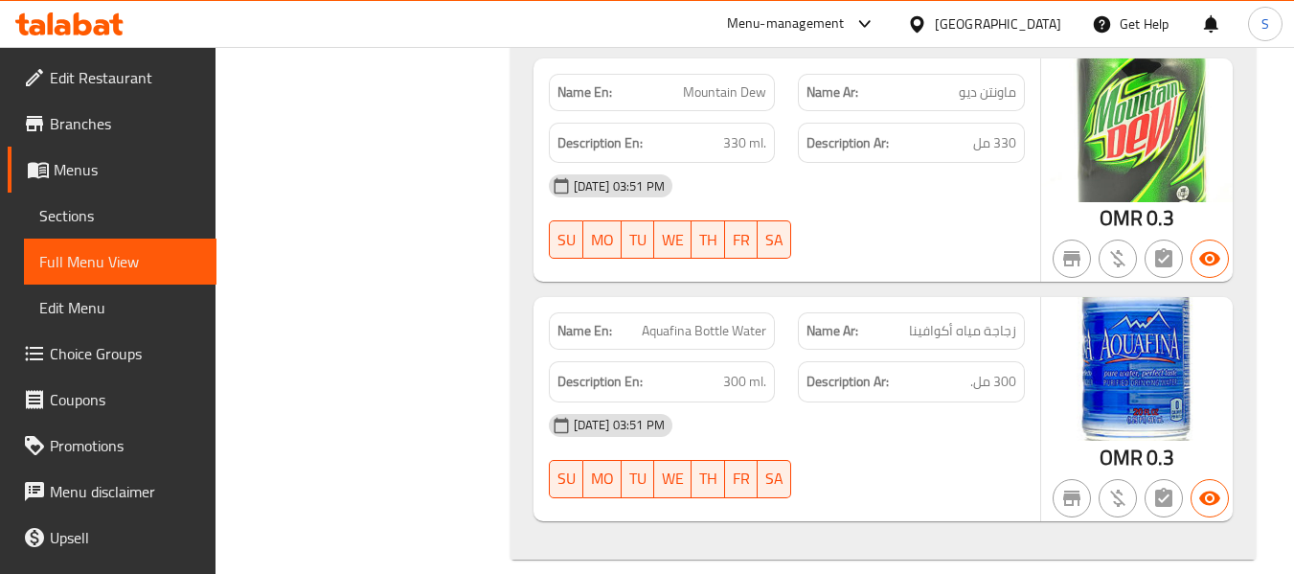
scroll to position [4298, 0]
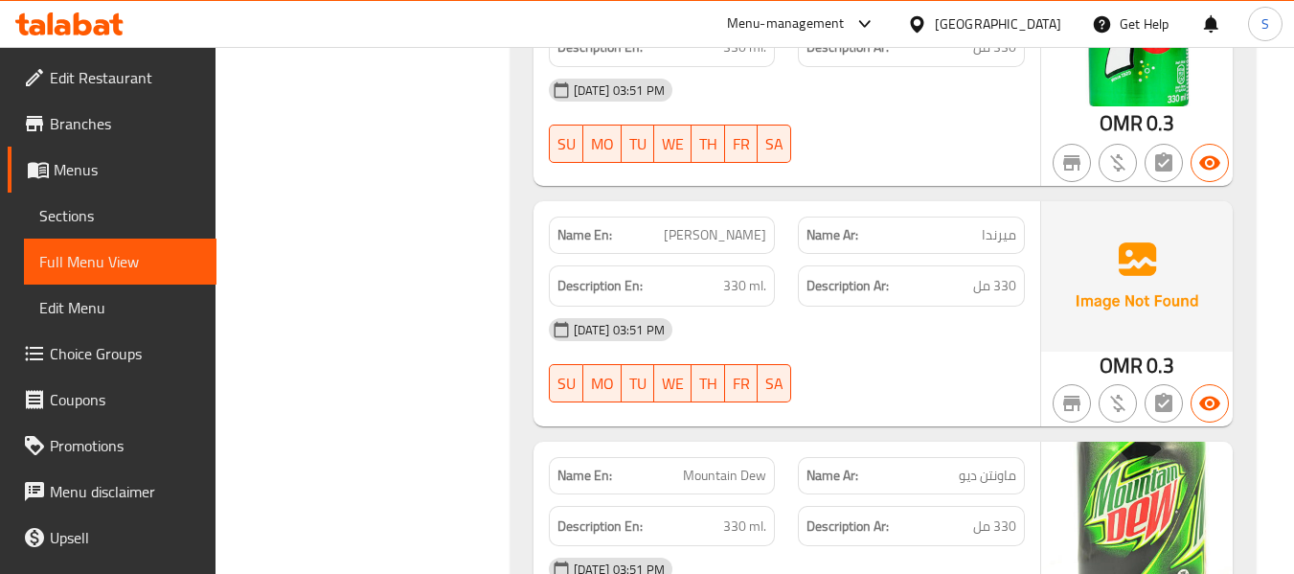
click at [862, 339] on div "[DATE] 03:51 PM SU MO TU WE TH FR SA" at bounding box center [786, 360] width 499 height 107
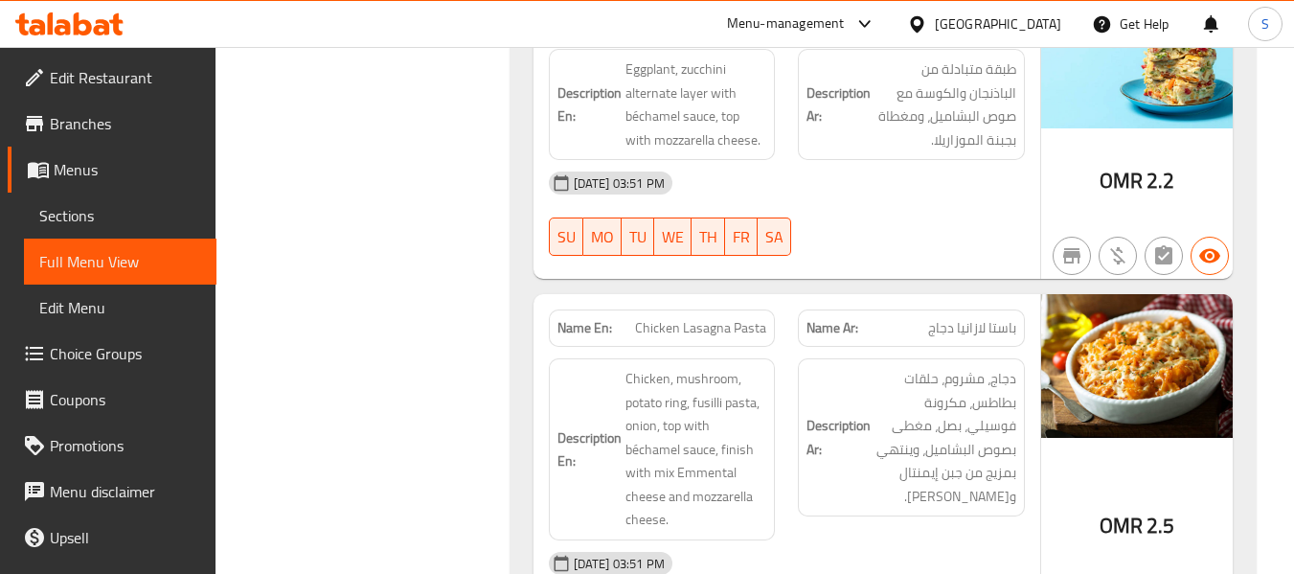
scroll to position [0, 0]
